Goal: Task Accomplishment & Management: Manage account settings

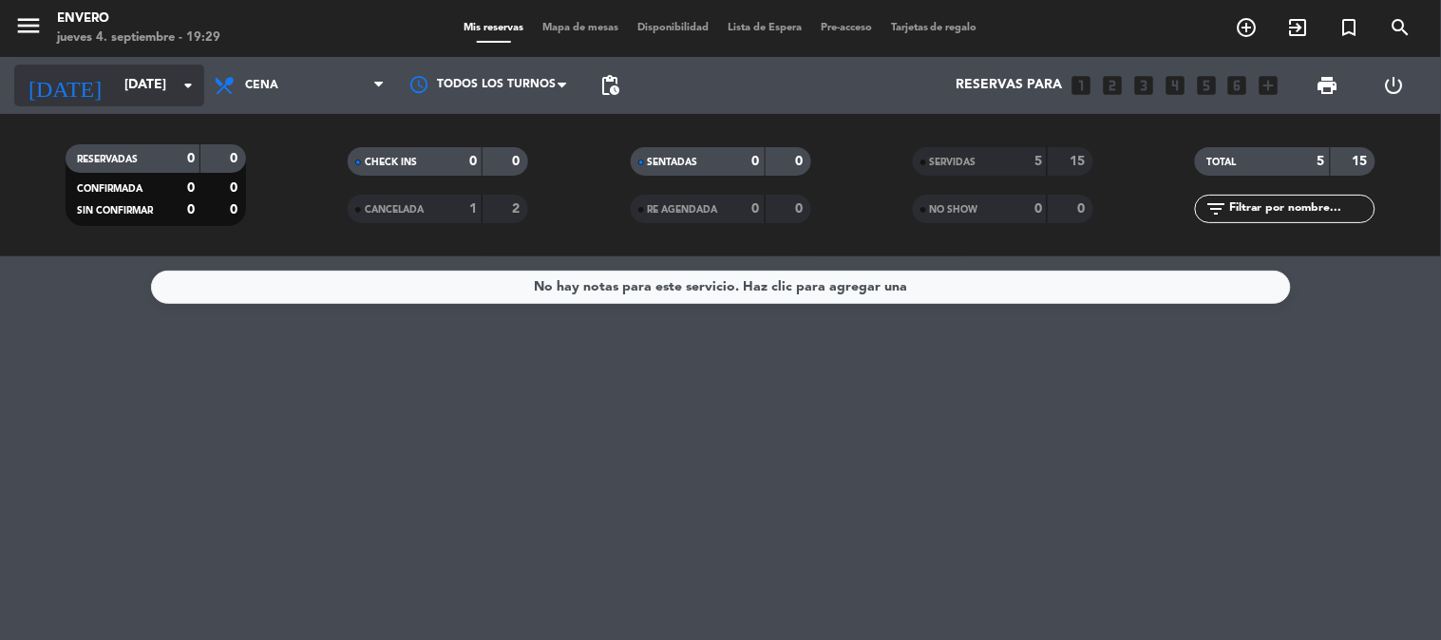
click at [115, 81] on input "[DATE]" at bounding box center [205, 85] width 180 height 34
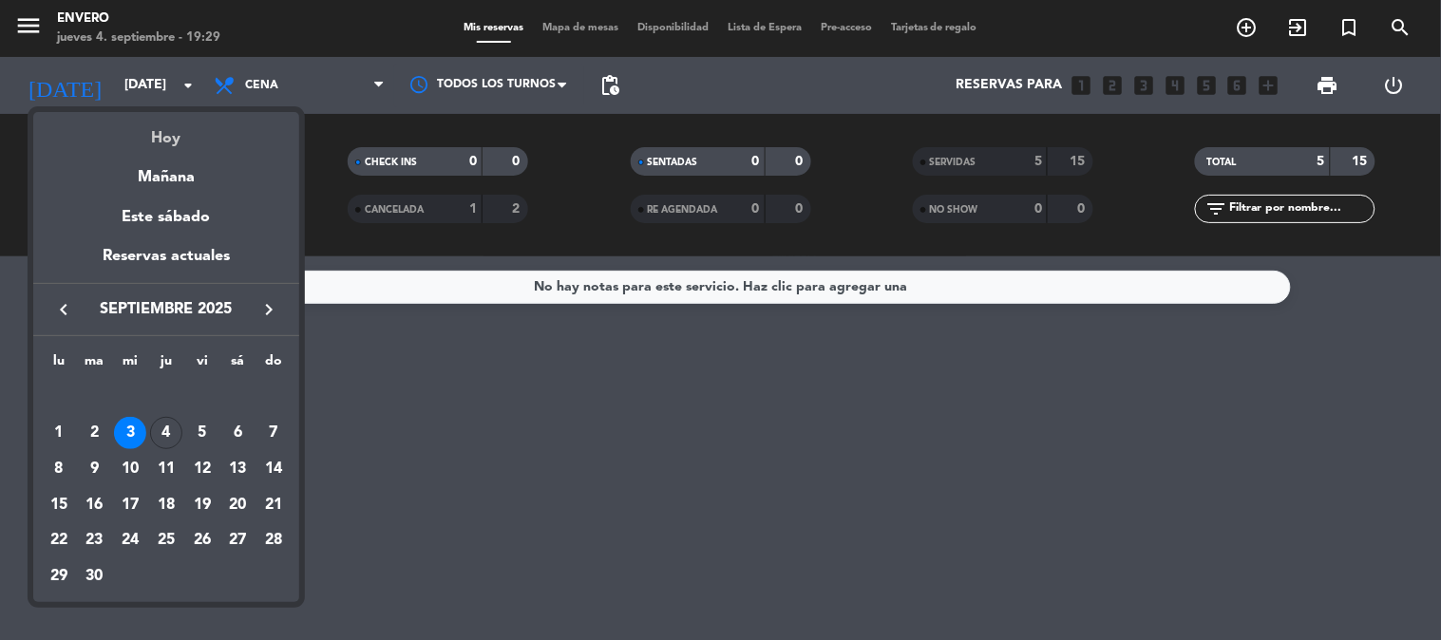
click at [150, 126] on div "Hoy" at bounding box center [166, 131] width 266 height 39
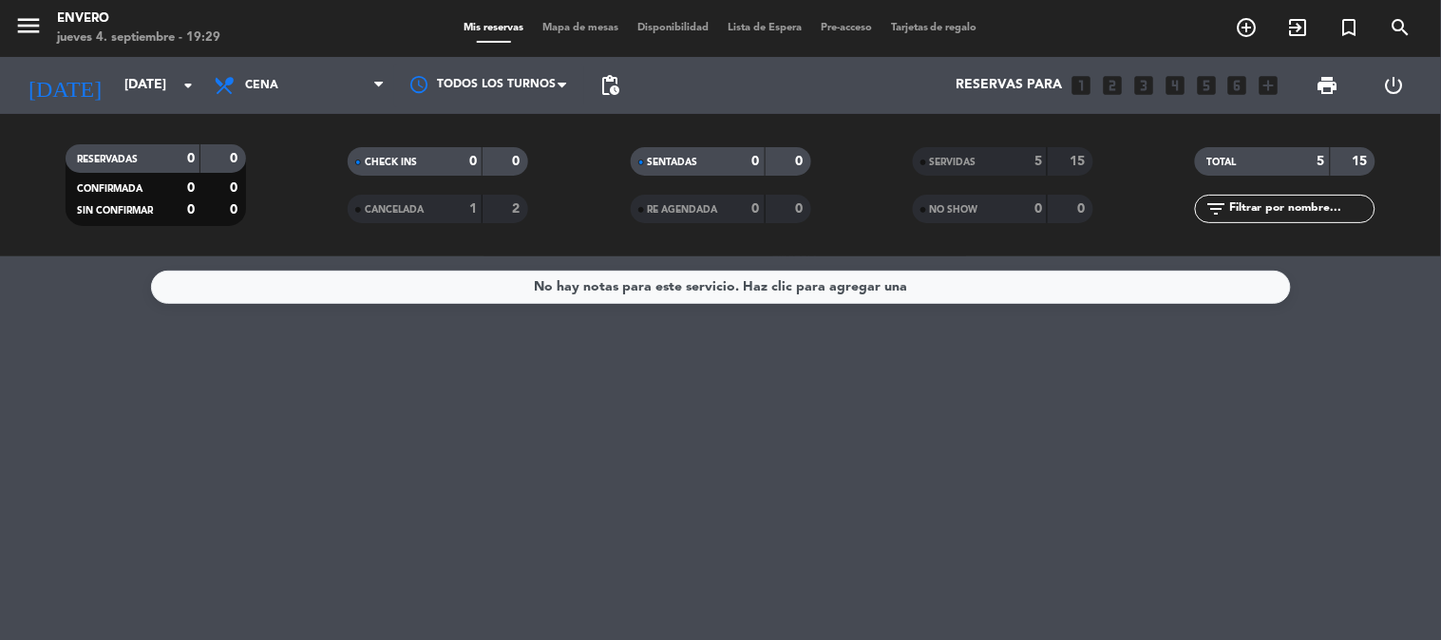
type input "[DEMOGRAPHIC_DATA][DATE]"
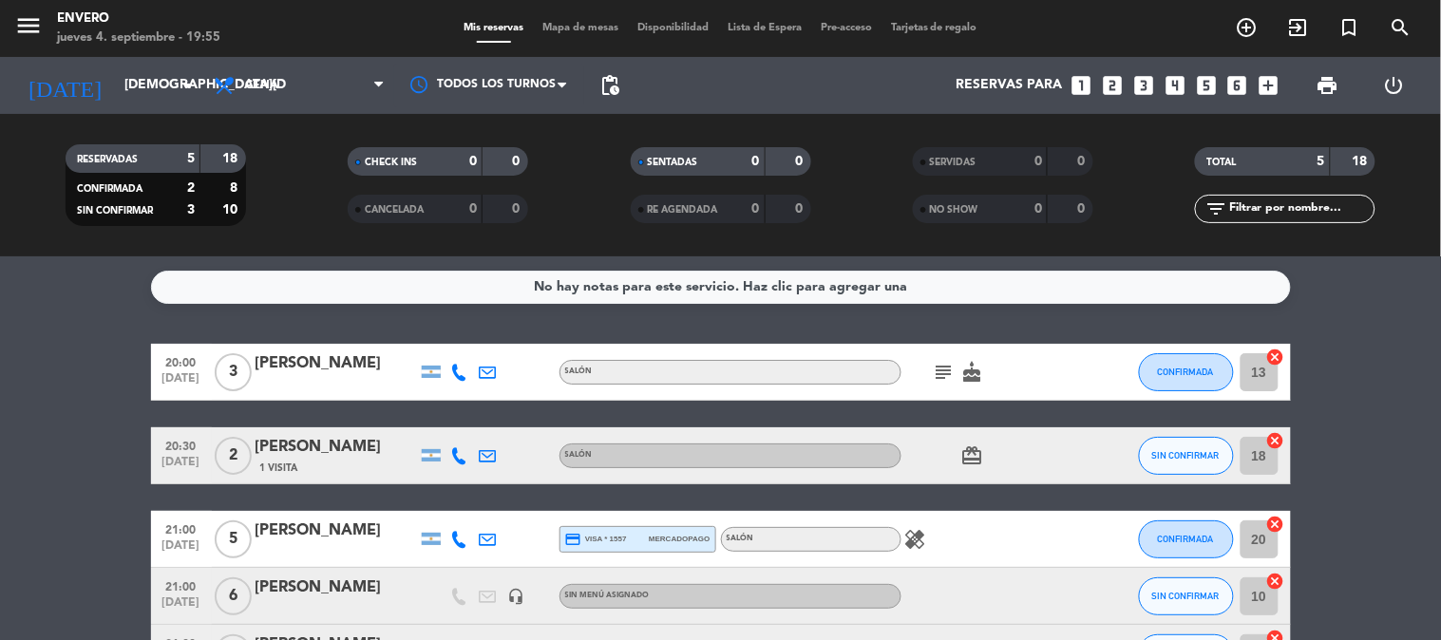
click at [939, 367] on icon "subject" at bounding box center [944, 372] width 23 height 23
click at [942, 366] on icon "subject" at bounding box center [944, 372] width 23 height 23
click at [586, 15] on div "menu Envero [DATE] 4. septiembre - 19:58 Mis reservas Mapa de mesas Disponibili…" at bounding box center [720, 28] width 1441 height 57
click at [586, 31] on span "Mapa de mesas" at bounding box center [580, 28] width 95 height 10
